Goal: Check status: Check status

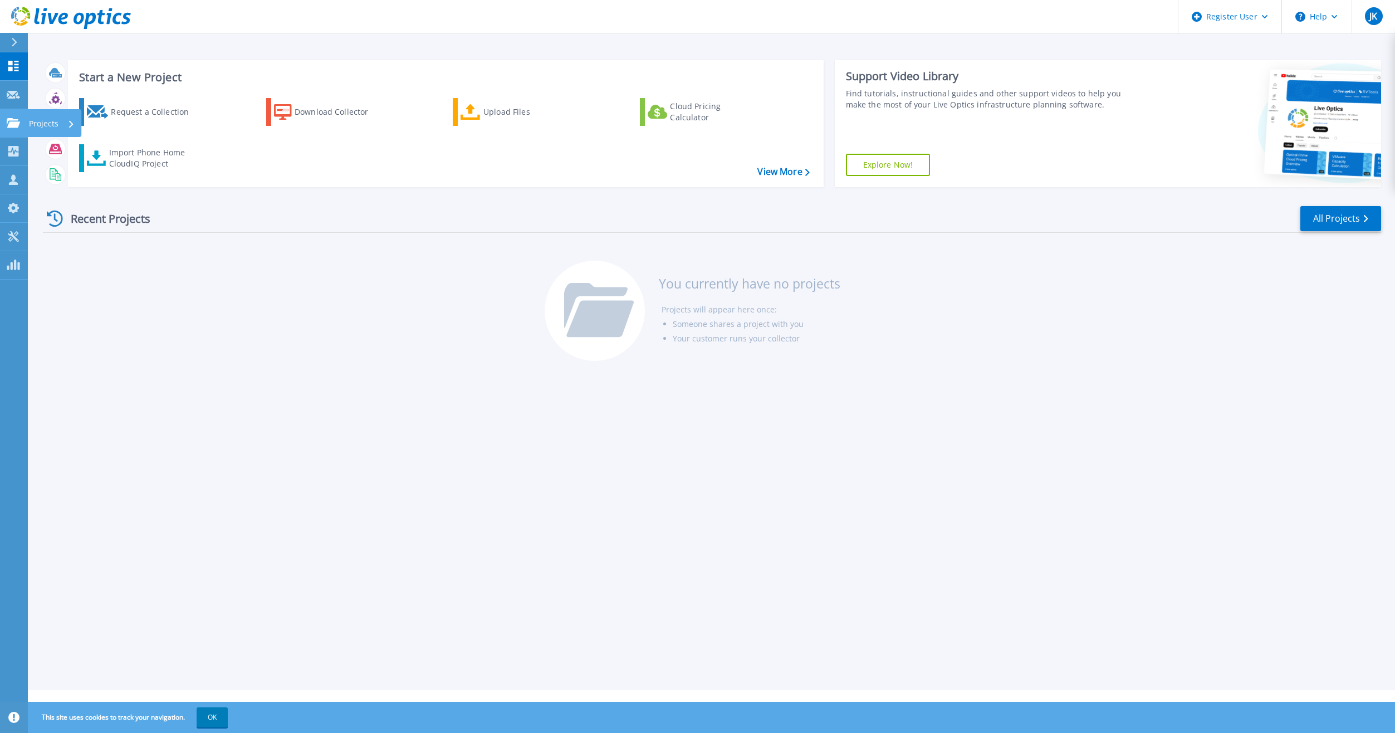
click at [11, 121] on icon at bounding box center [13, 122] width 13 height 9
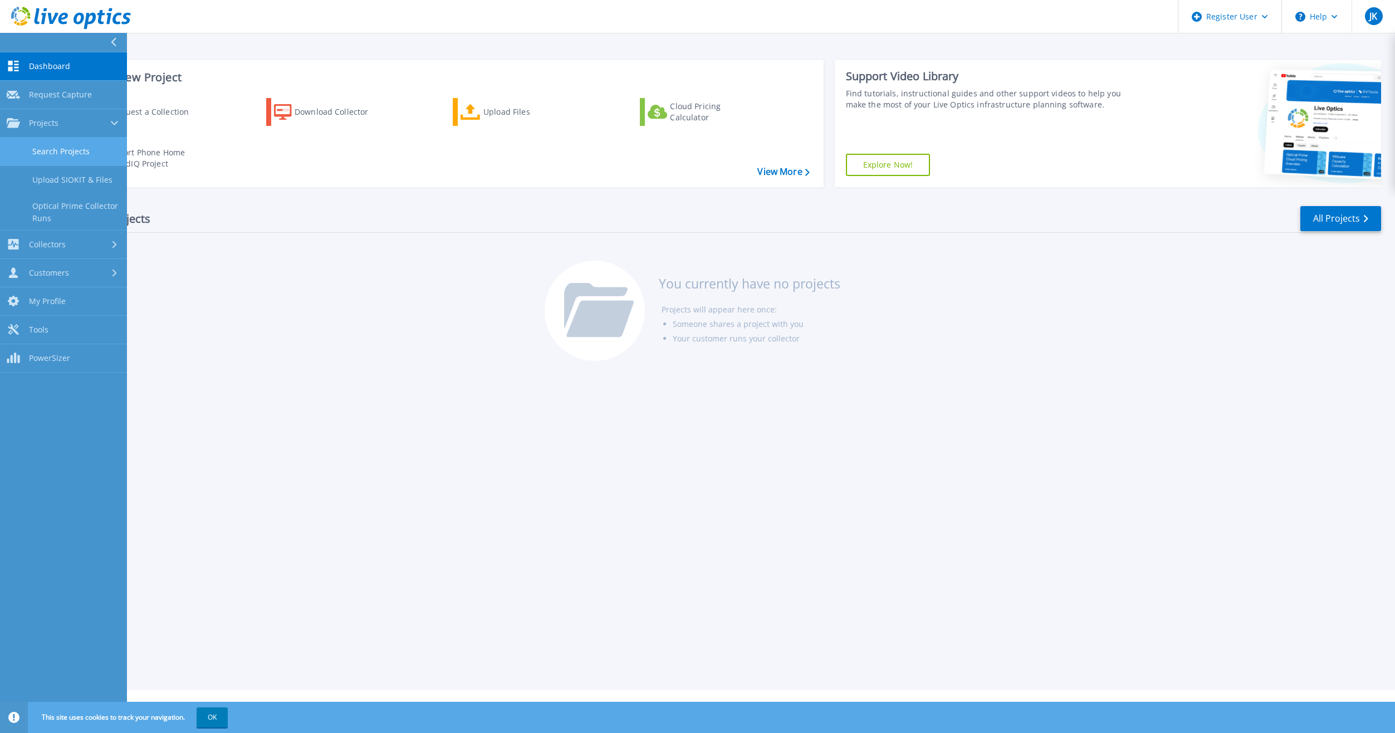
click at [91, 152] on link "Search Projects" at bounding box center [63, 152] width 127 height 28
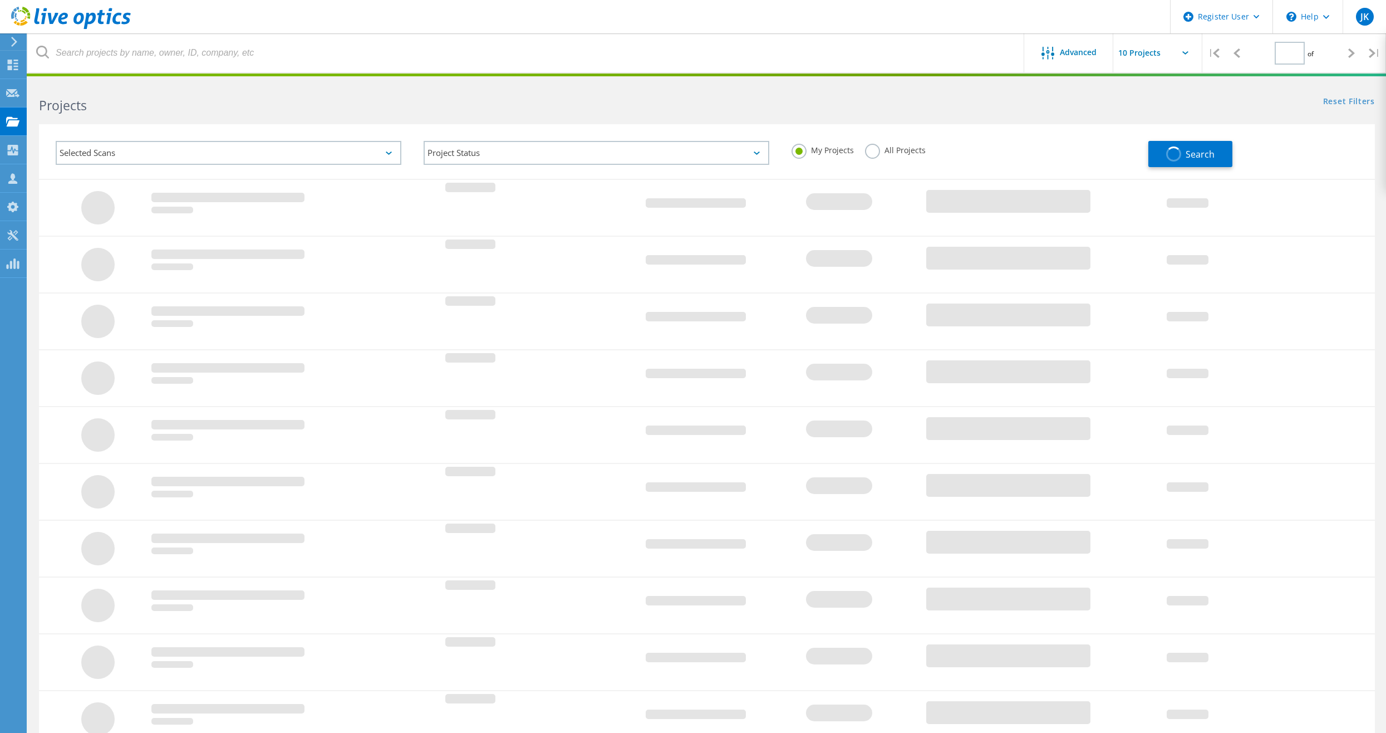
type input "1"
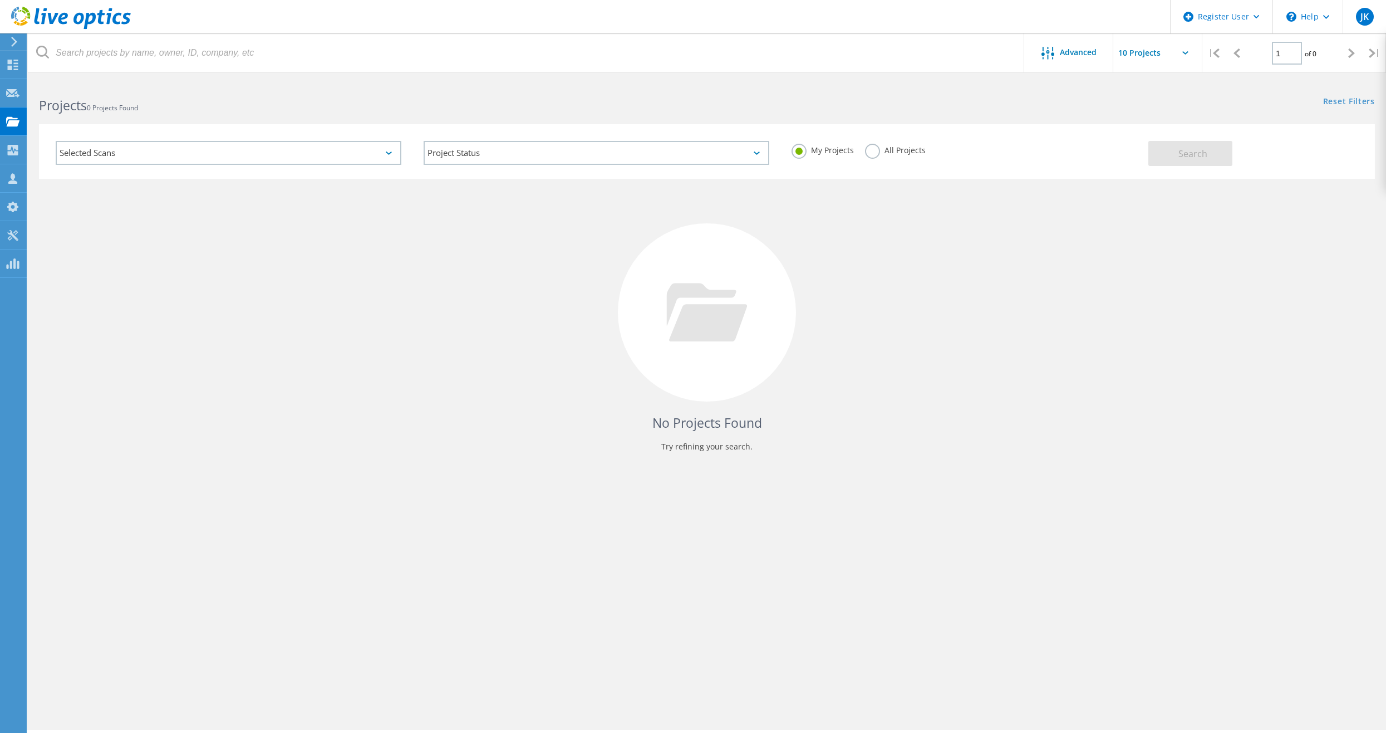
click at [899, 147] on label "All Projects" at bounding box center [895, 149] width 61 height 11
click at [0, 0] on input "All Projects" at bounding box center [0, 0] width 0 height 0
click at [1171, 152] on button "Search" at bounding box center [1190, 153] width 84 height 25
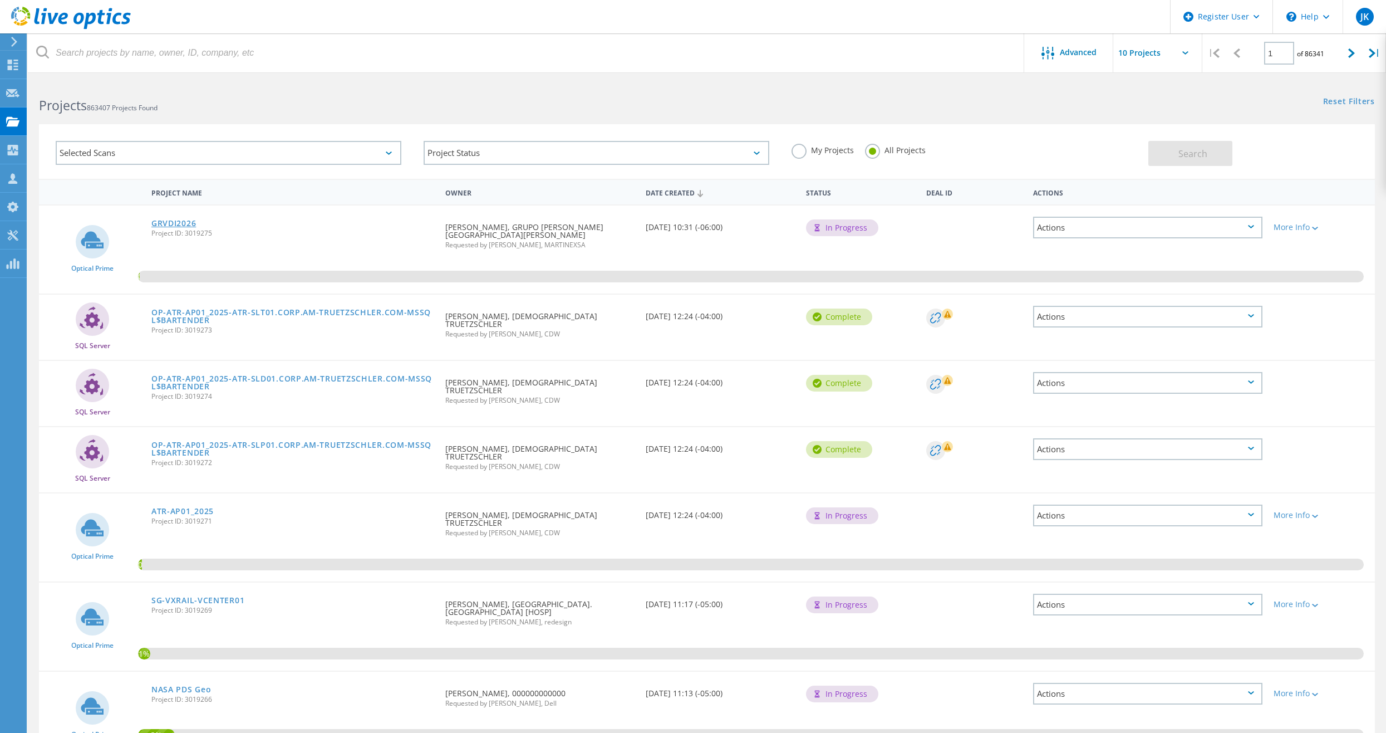
click at [172, 220] on link "GRVDI2026" at bounding box center [173, 223] width 45 height 8
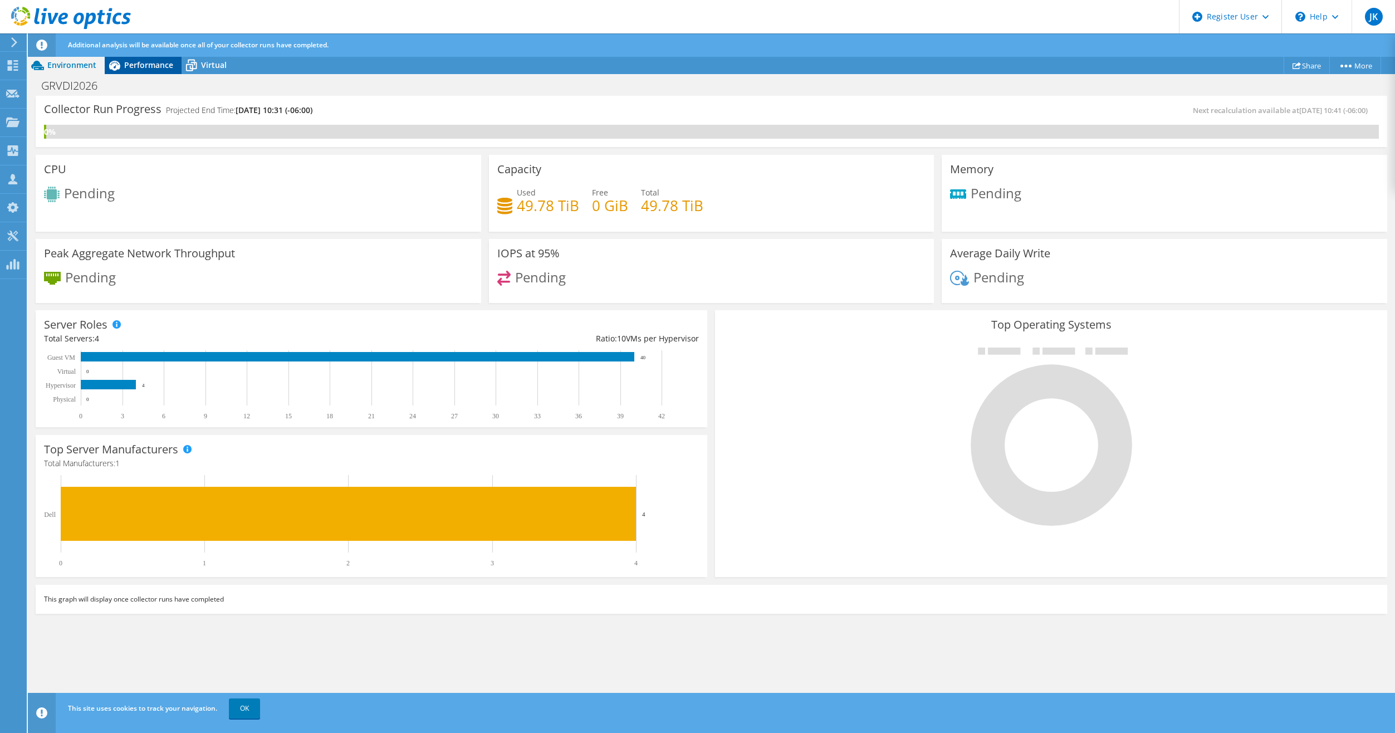
click at [151, 69] on span "Performance" at bounding box center [148, 65] width 49 height 11
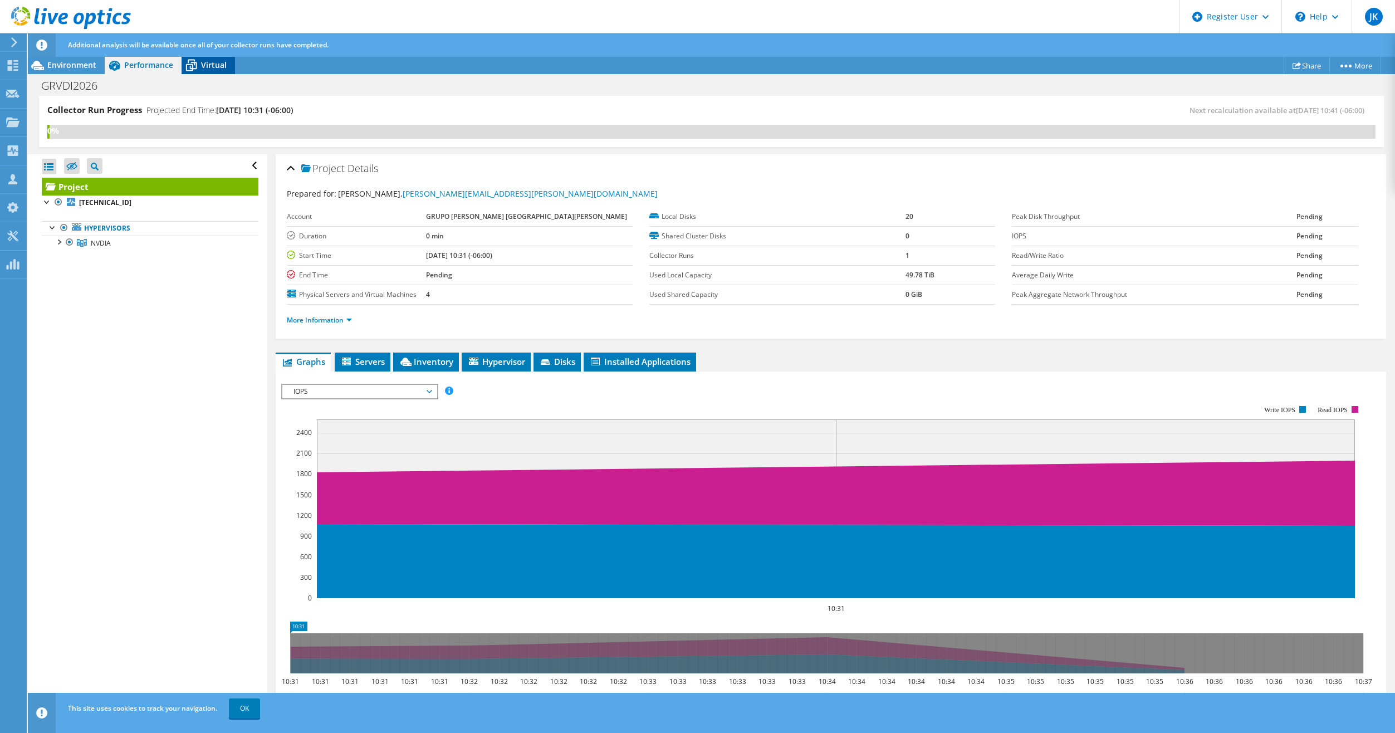
click at [202, 68] on span "Virtual" at bounding box center [214, 65] width 26 height 11
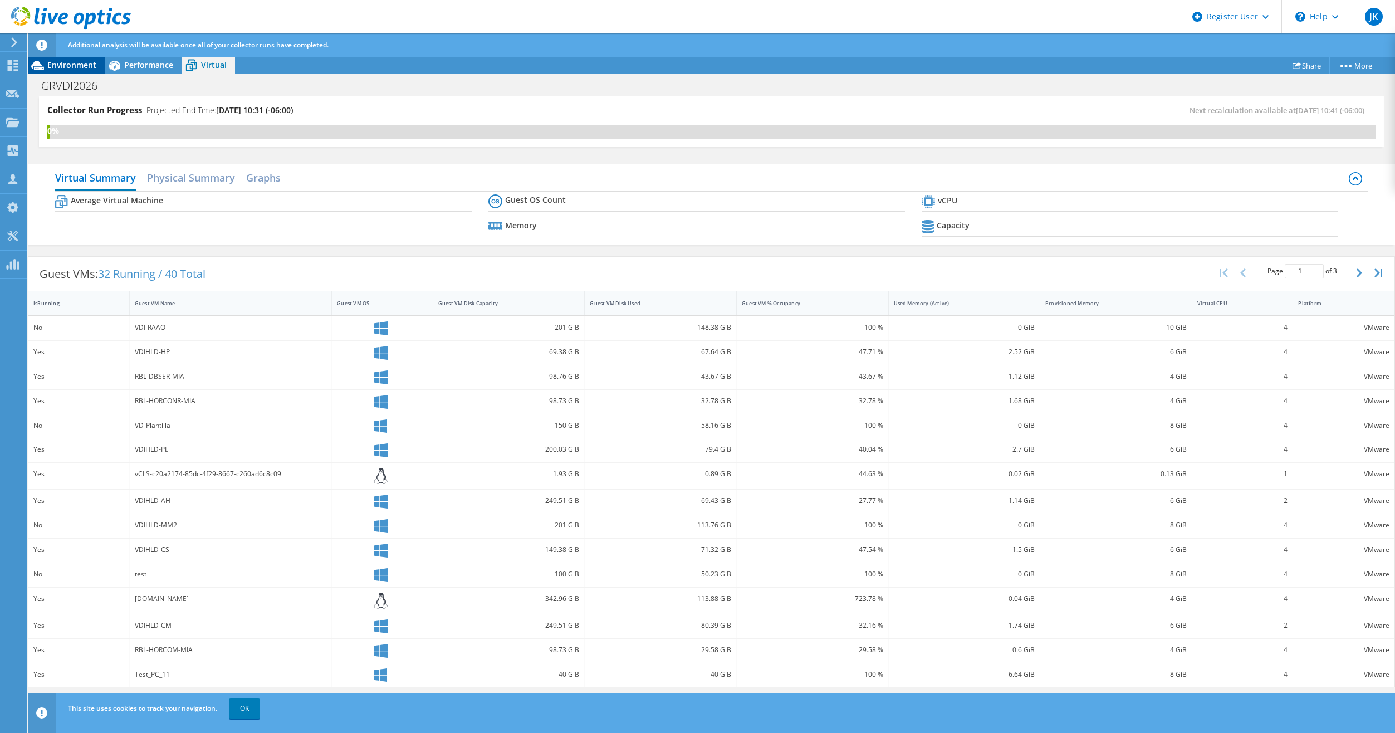
click at [89, 69] on span "Environment" at bounding box center [71, 65] width 49 height 11
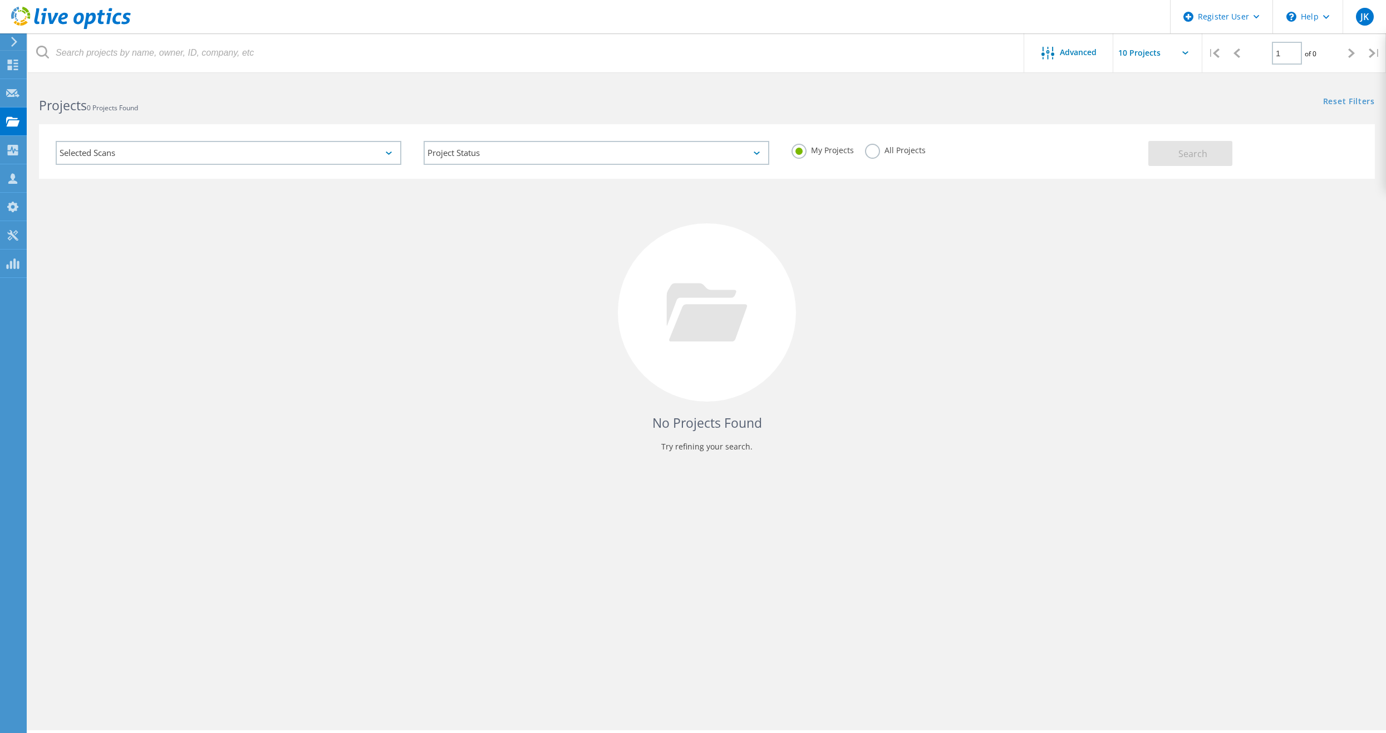
click at [264, 387] on div "No Projects Found Try refining your search." at bounding box center [707, 323] width 1336 height 288
